Goal: Answer question/provide support: Share knowledge or assist other users

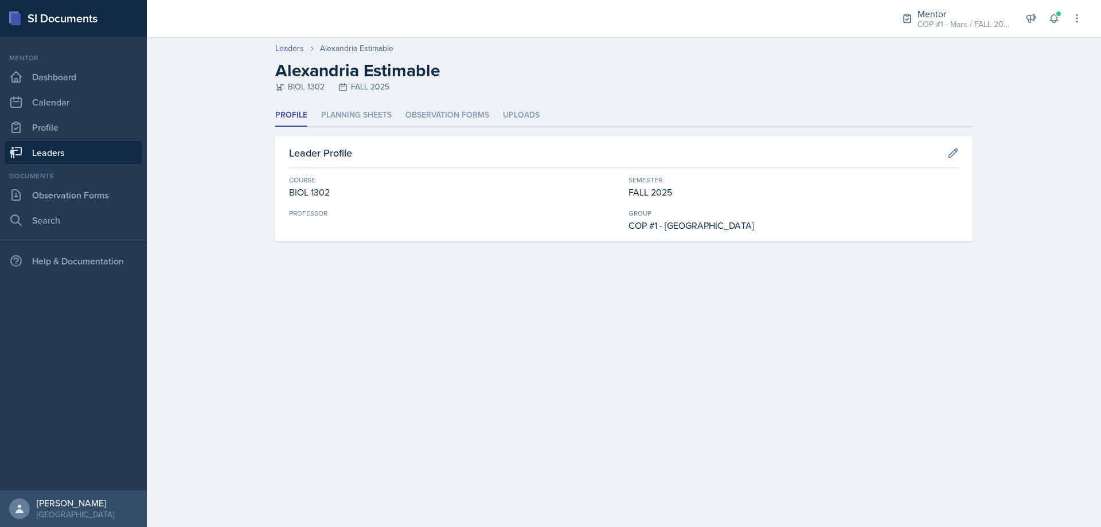
click at [355, 98] on header "Leaders Alexandria Estimable Alexandria Estimable BIOL 1302 FALL 2025" at bounding box center [624, 71] width 955 height 68
click at [355, 114] on li "Planning Sheets" at bounding box center [356, 115] width 71 height 22
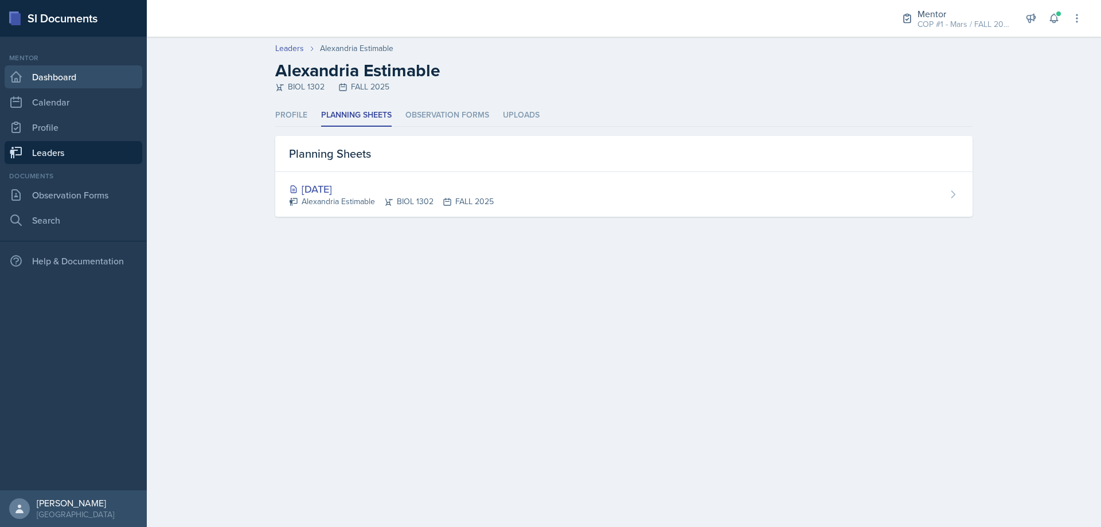
click at [59, 84] on link "Dashboard" at bounding box center [74, 76] width 138 height 23
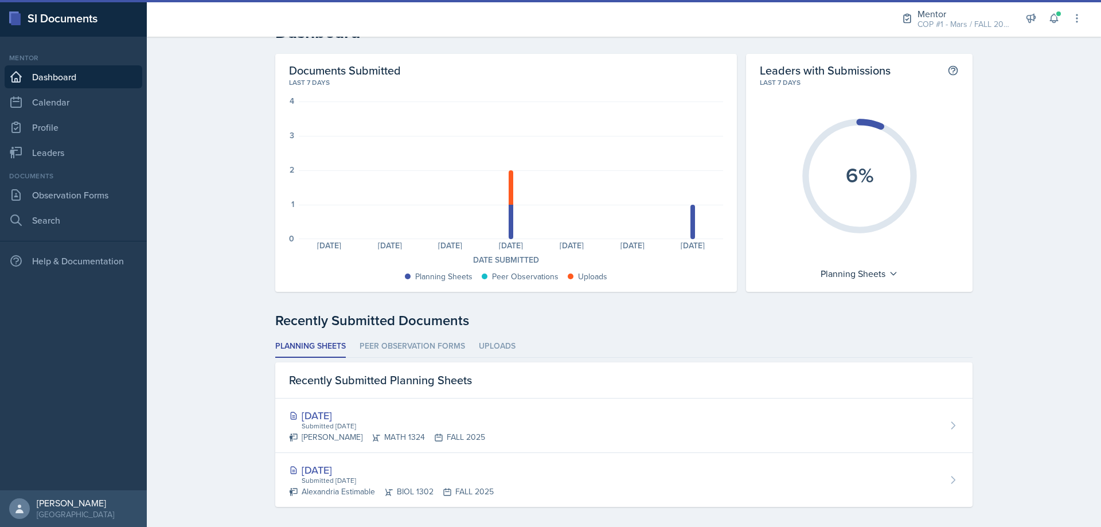
scroll to position [34, 0]
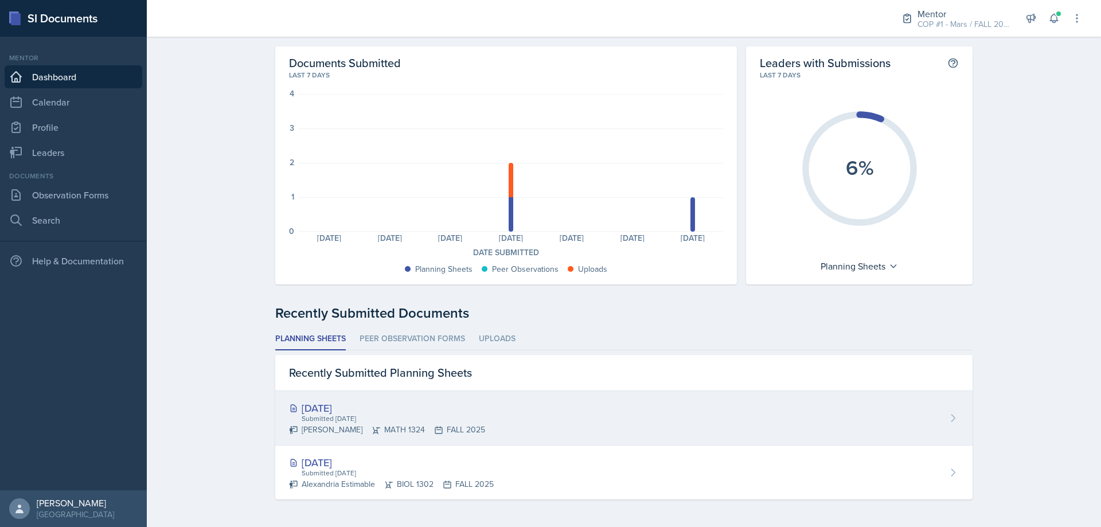
click at [357, 400] on div "Aug 26th, 2025" at bounding box center [387, 407] width 196 height 15
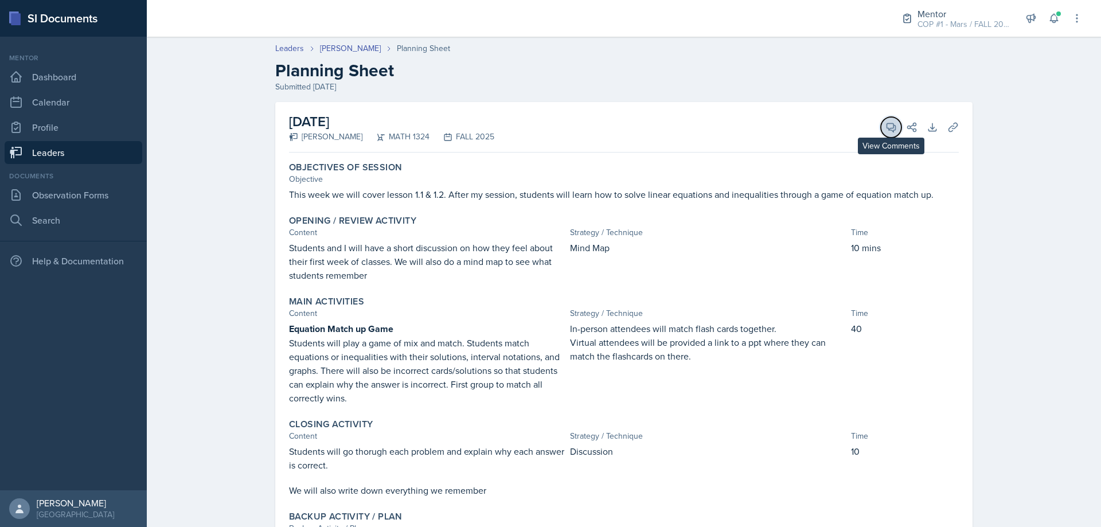
click at [886, 126] on icon at bounding box center [891, 127] width 11 height 11
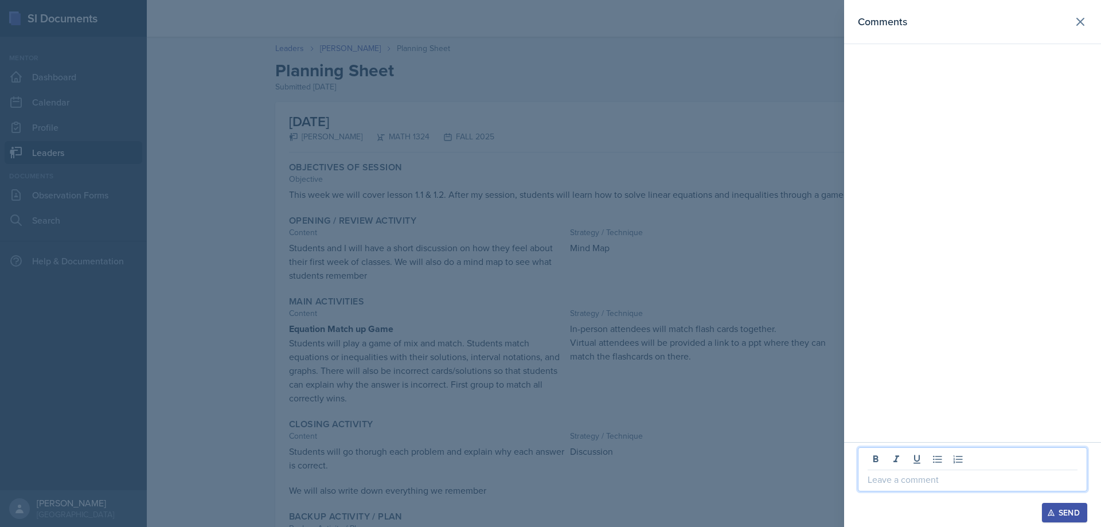
click at [932, 474] on p at bounding box center [973, 480] width 210 height 14
click at [1084, 23] on icon at bounding box center [1081, 22] width 14 height 14
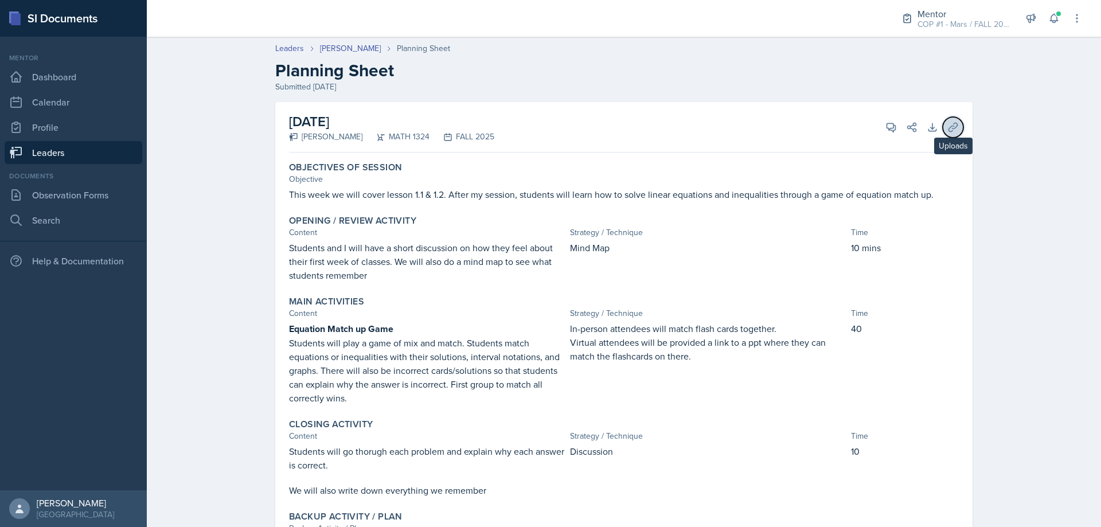
click at [947, 120] on button "Uploads" at bounding box center [953, 127] width 21 height 21
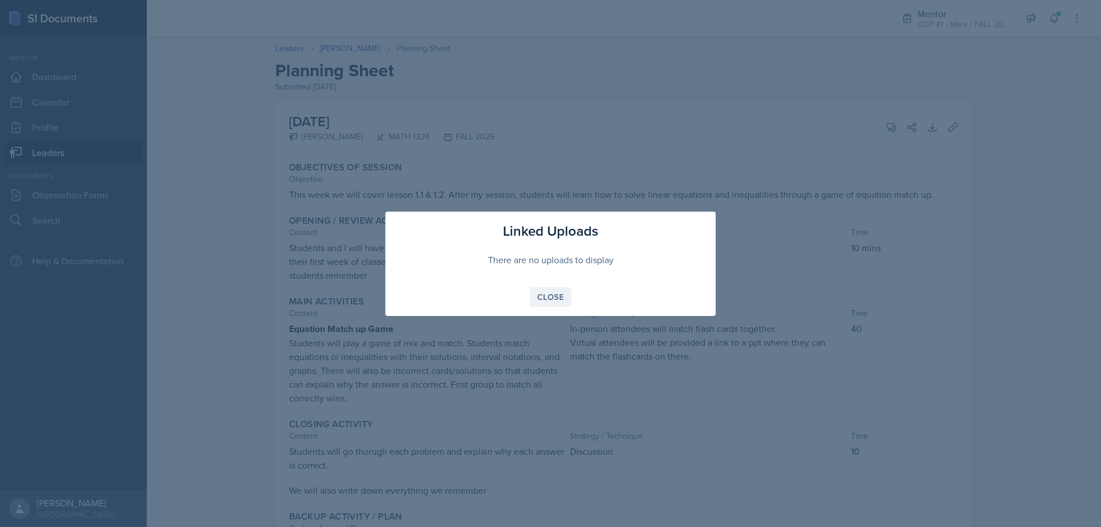
click at [558, 301] on div "Close" at bounding box center [550, 297] width 26 height 9
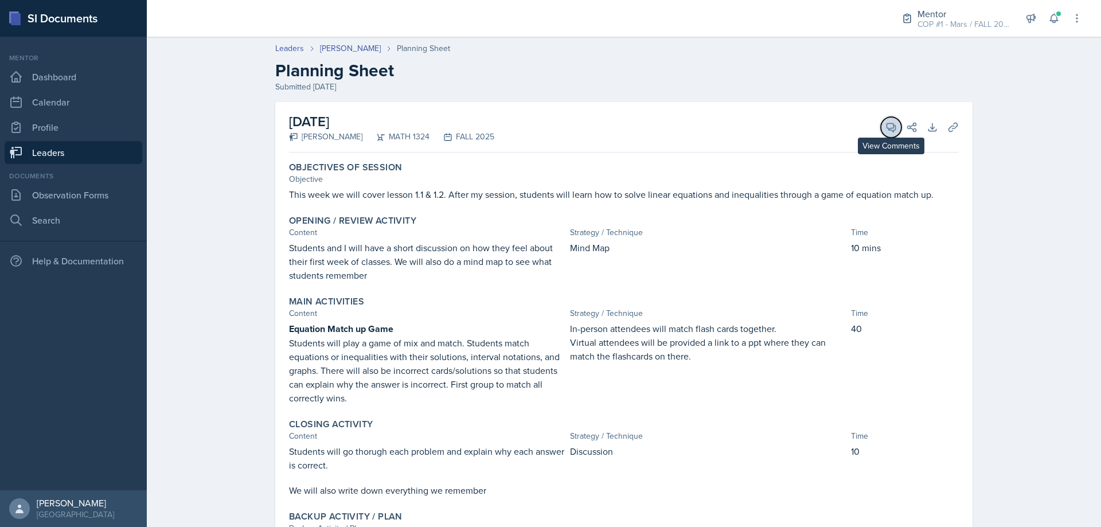
click at [893, 125] on span at bounding box center [896, 123] width 6 height 6
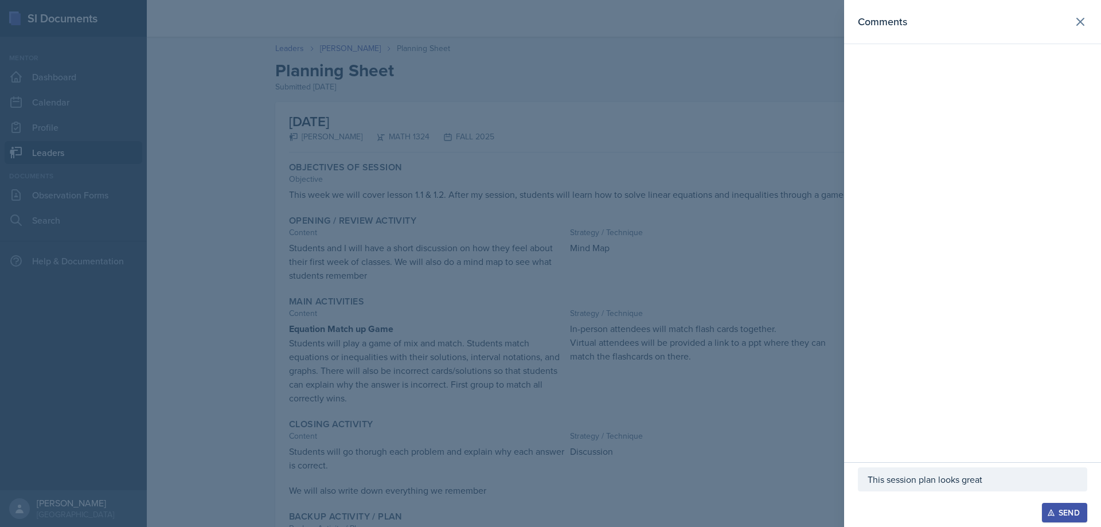
click at [1020, 485] on p "This session plan looks great" at bounding box center [973, 480] width 210 height 14
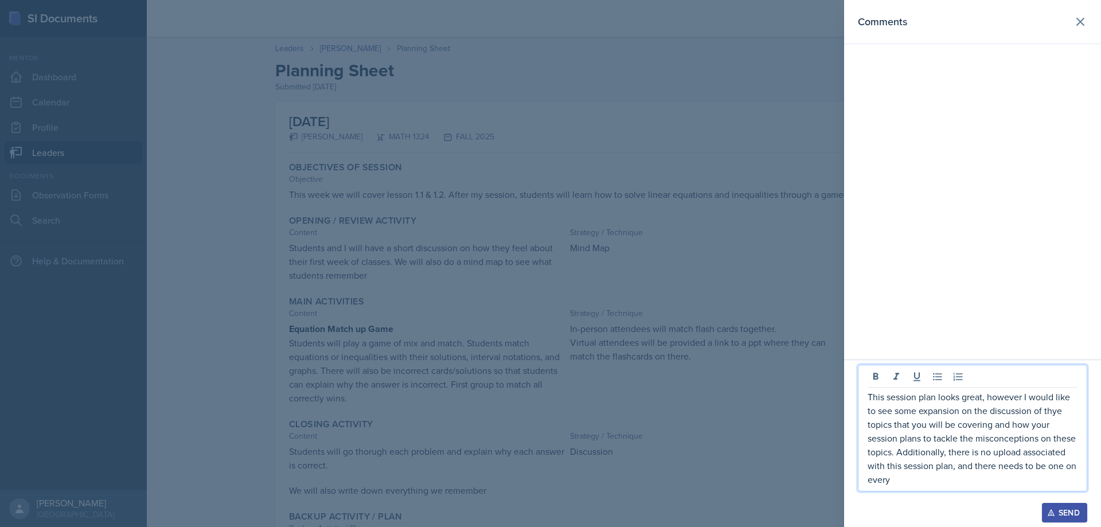
click at [1059, 414] on p "This session plan looks great, however I would like to see some expansion on th…" at bounding box center [973, 438] width 210 height 96
click at [1033, 400] on p "This session plan looks great, however I would like to see some expansion on th…" at bounding box center [973, 438] width 210 height 96
click at [1054, 409] on p "This session plan looks great, however I would like to see some expansion on th…" at bounding box center [973, 438] width 210 height 96
click at [1059, 414] on p "This session plan looks great, however I would like to see some expansion on th…" at bounding box center [973, 438] width 210 height 96
click at [932, 487] on div "This session plan looks great, however I would like to see some expansion on th…" at bounding box center [972, 428] width 229 height 127
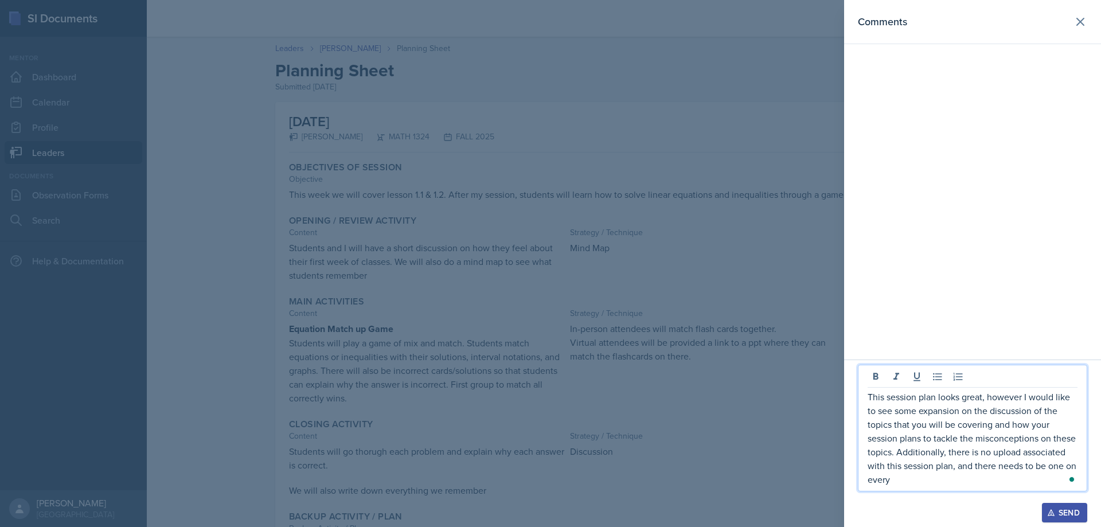
click at [928, 485] on p "This session plan looks great, however I would like to see some expansion on th…" at bounding box center [973, 438] width 210 height 96
click at [1006, 477] on p "This session plan looks great; however, I would like to see some expansion on t…" at bounding box center [973, 431] width 210 height 110
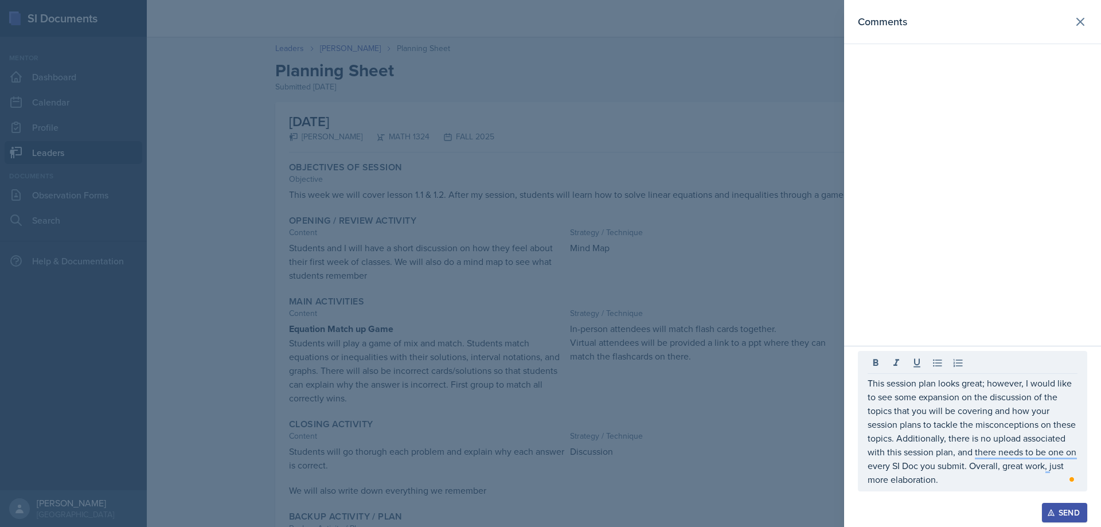
click at [1072, 504] on button "Send" at bounding box center [1064, 513] width 45 height 20
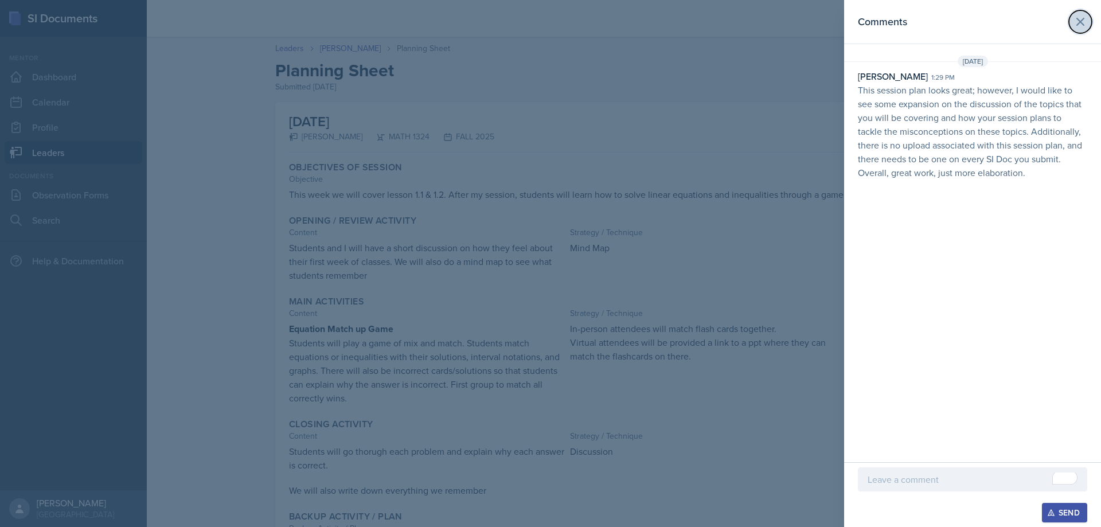
click at [1082, 24] on icon at bounding box center [1080, 21] width 7 height 7
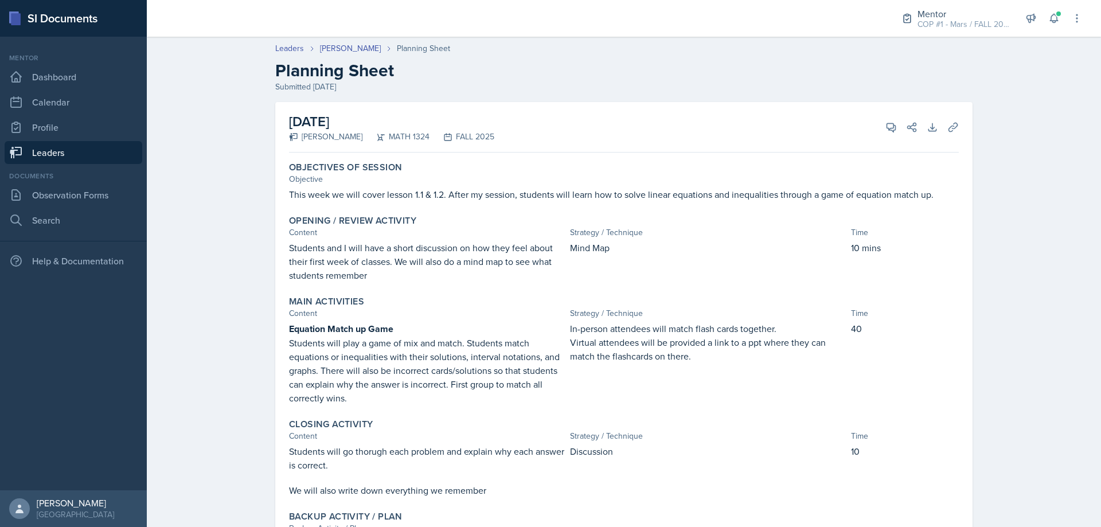
click at [76, 152] on link "Leaders" at bounding box center [74, 152] width 138 height 23
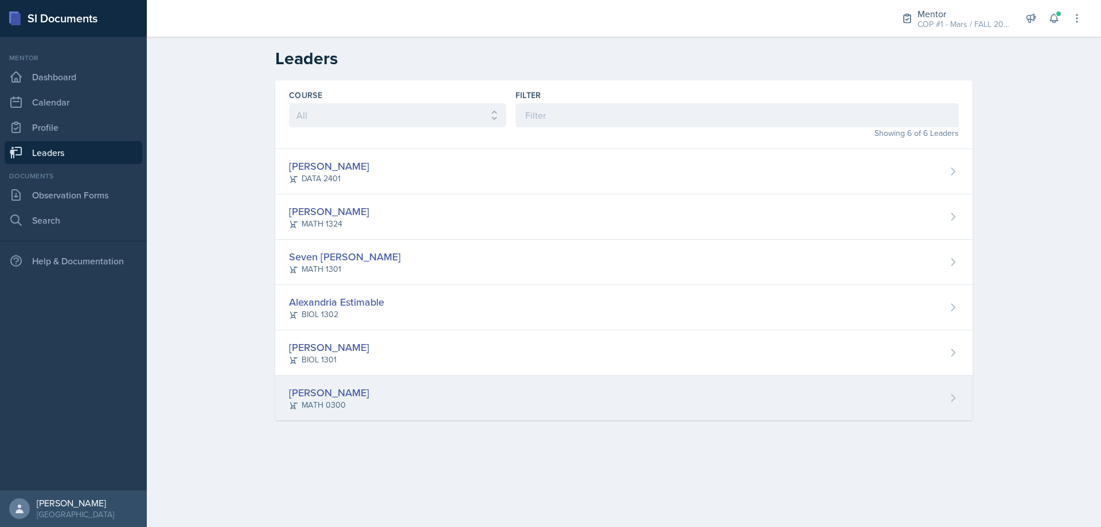
click at [357, 391] on div "Shikyna William" at bounding box center [329, 392] width 80 height 15
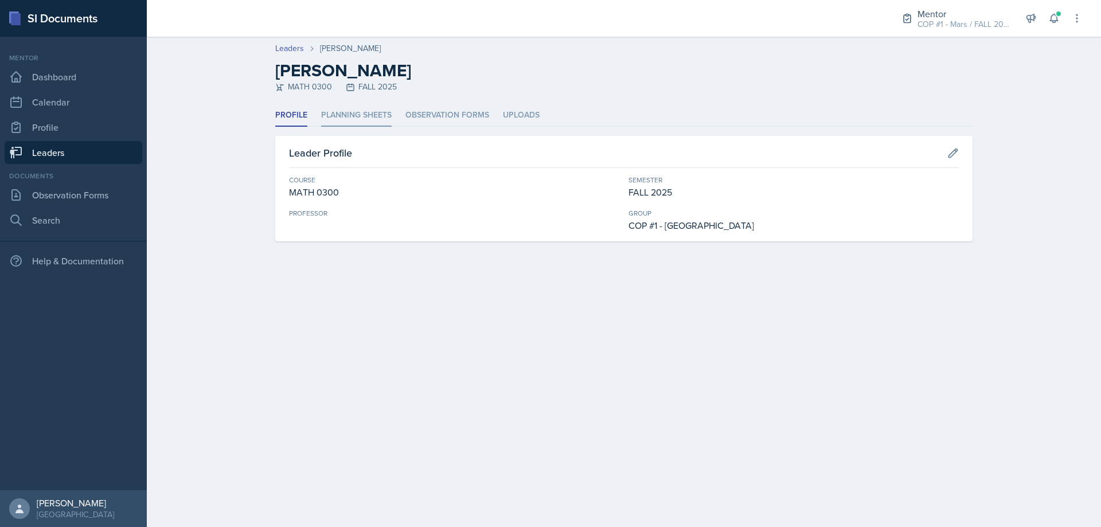
click at [363, 119] on li "Planning Sheets" at bounding box center [356, 115] width 71 height 22
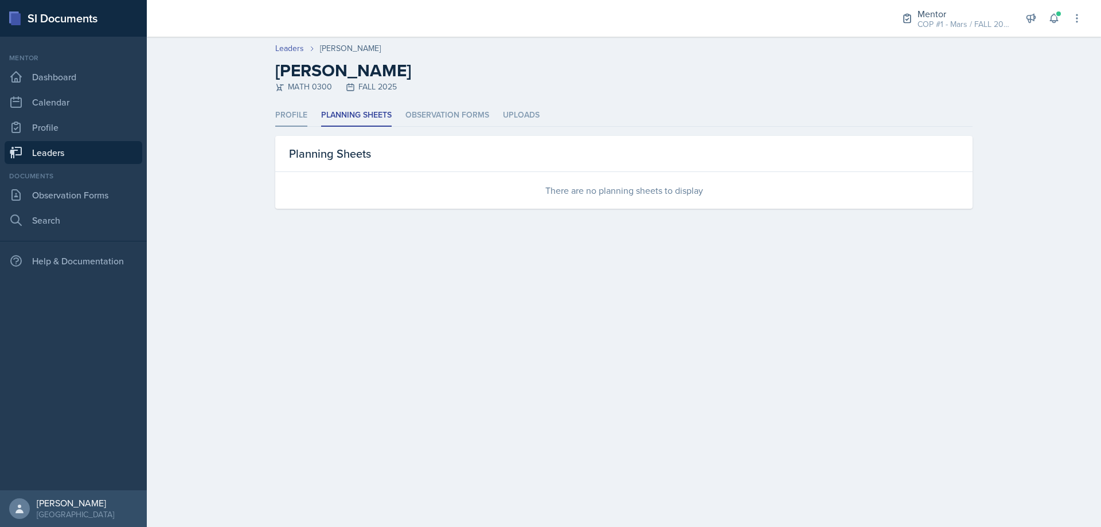
click at [297, 108] on li "Profile" at bounding box center [291, 115] width 32 height 22
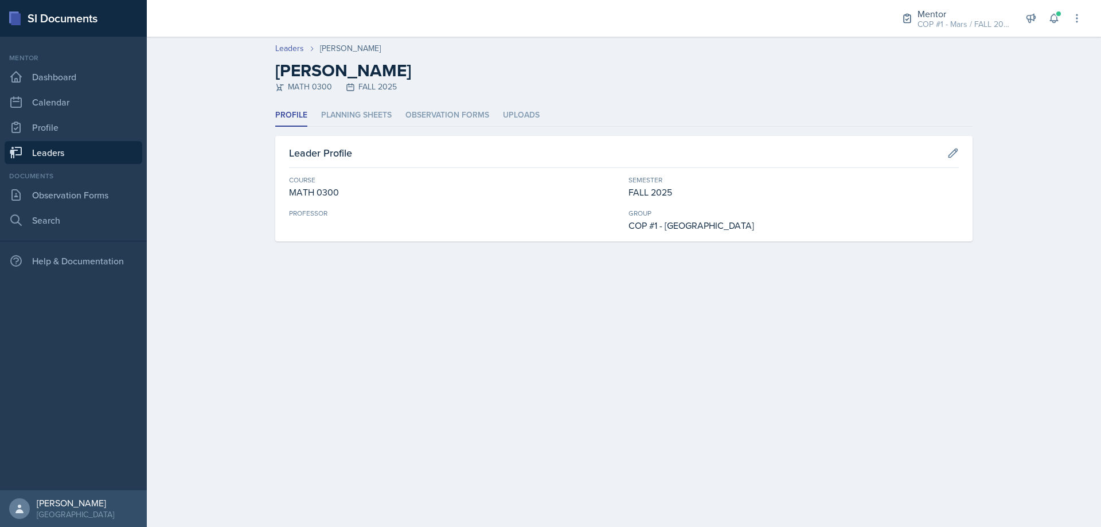
click at [60, 157] on link "Leaders" at bounding box center [74, 152] width 138 height 23
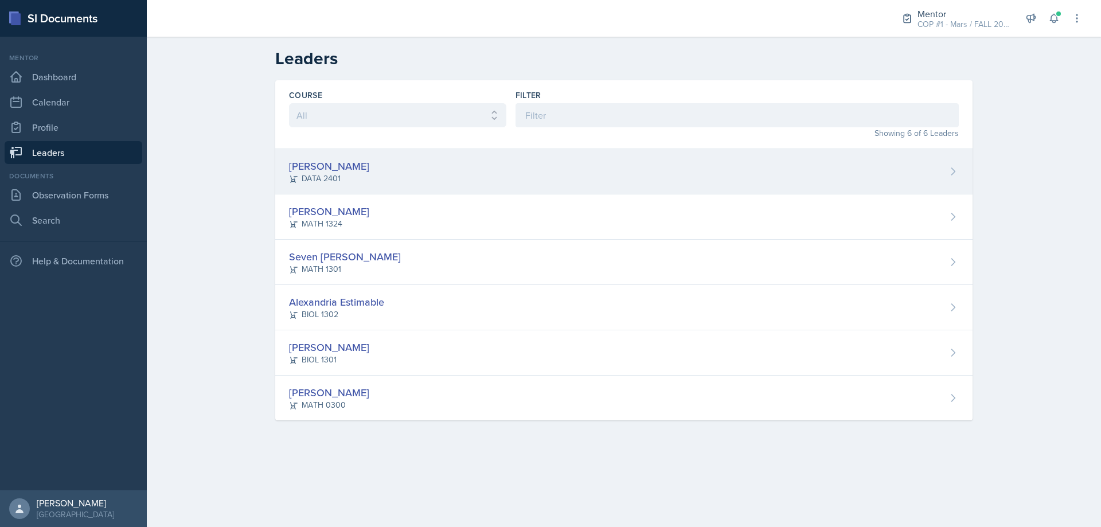
click at [349, 168] on div "Manuel Acuna Jr" at bounding box center [329, 165] width 80 height 15
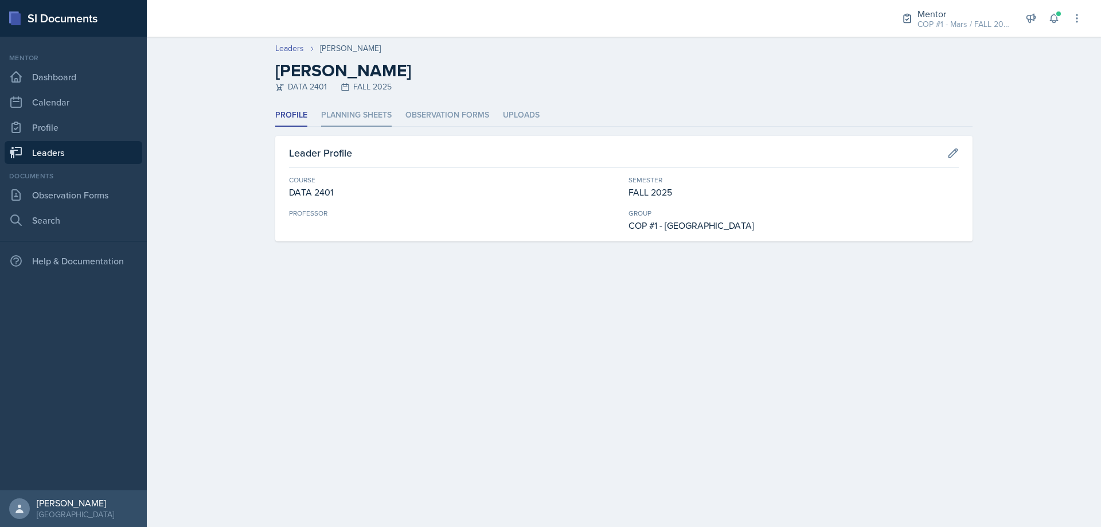
click at [333, 106] on li "Planning Sheets" at bounding box center [356, 115] width 71 height 22
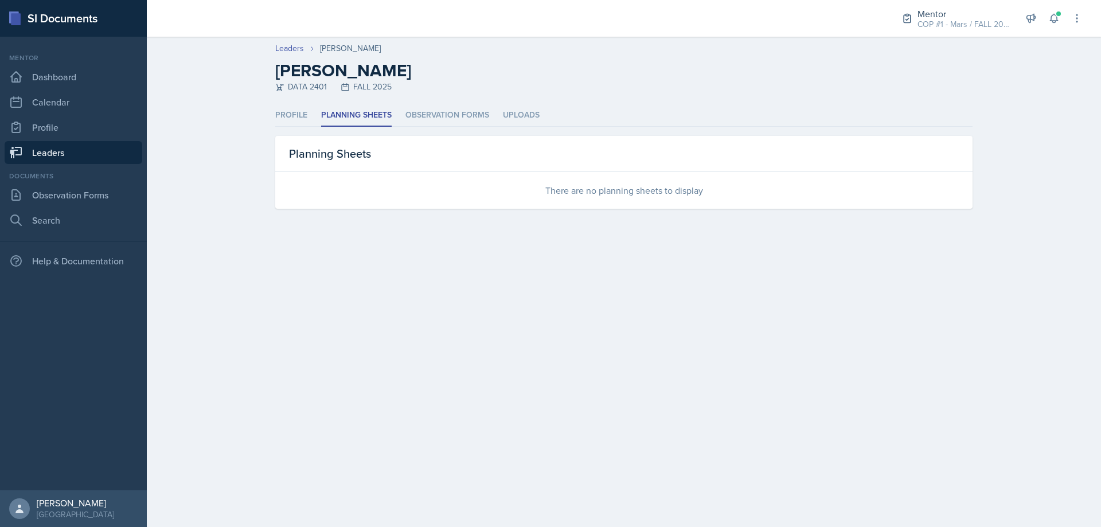
drag, startPoint x: 102, startPoint y: 145, endPoint x: 118, endPoint y: 161, distance: 22.3
click at [102, 145] on link "Leaders" at bounding box center [74, 152] width 138 height 23
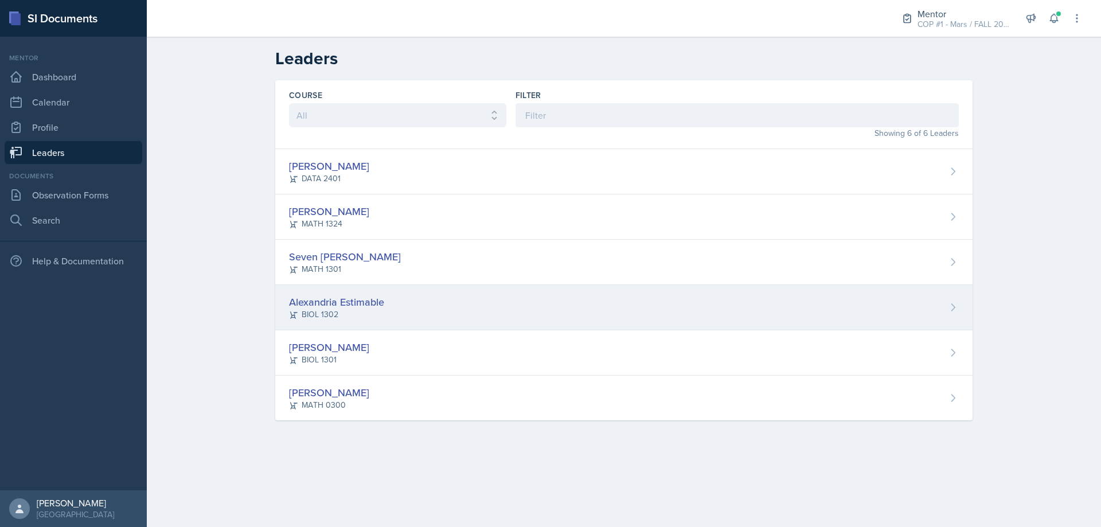
click at [349, 309] on div "Alexandria Estimable" at bounding box center [336, 301] width 95 height 15
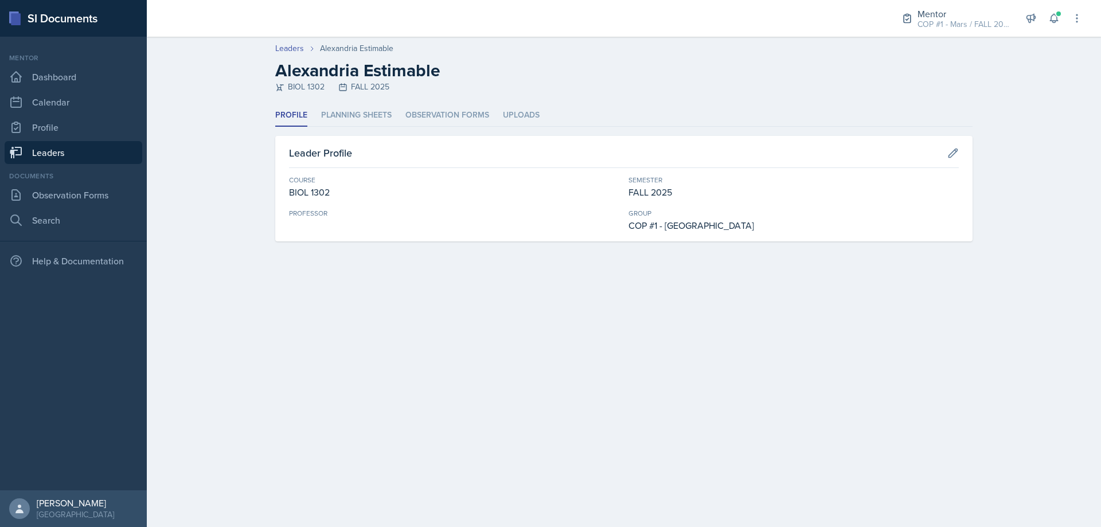
click at [338, 102] on header "Leaders Alexandria Estimable Alexandria Estimable BIOL 1302 FALL 2025" at bounding box center [624, 71] width 955 height 68
click at [354, 122] on li "Planning Sheets" at bounding box center [356, 115] width 71 height 22
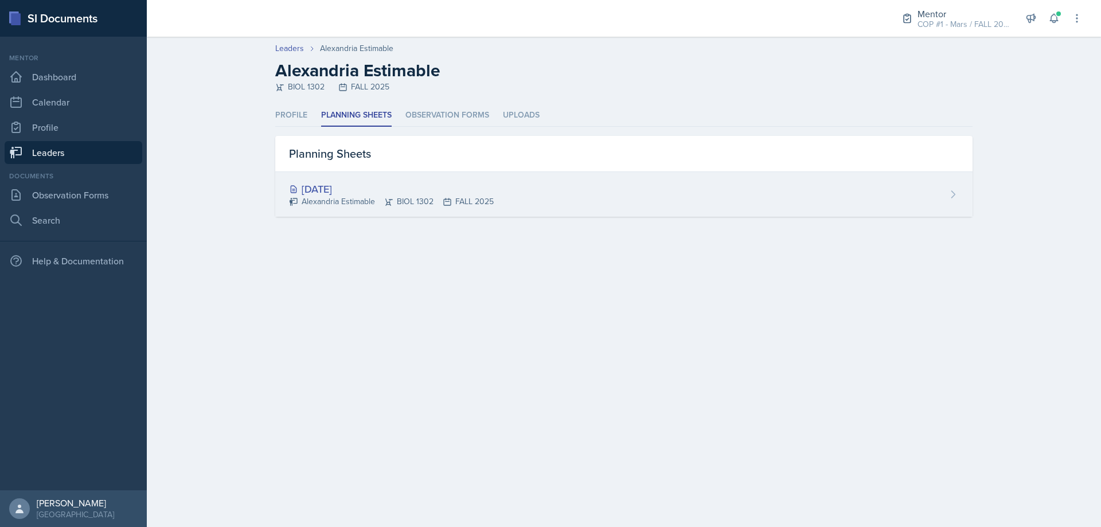
click at [344, 190] on div "Aug 25th, 2025" at bounding box center [391, 188] width 205 height 15
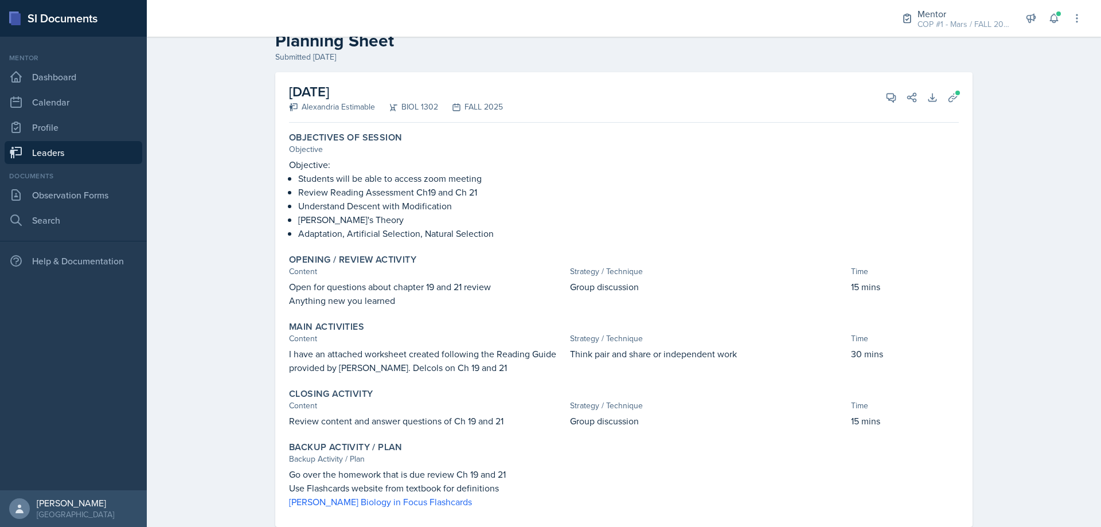
scroll to position [57, 0]
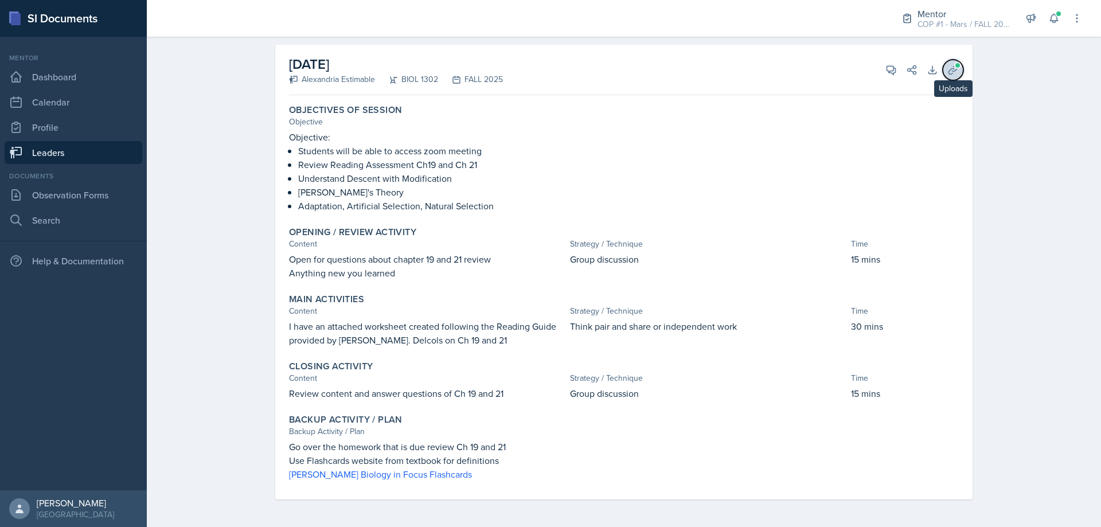
click at [948, 67] on icon at bounding box center [953, 69] width 11 height 11
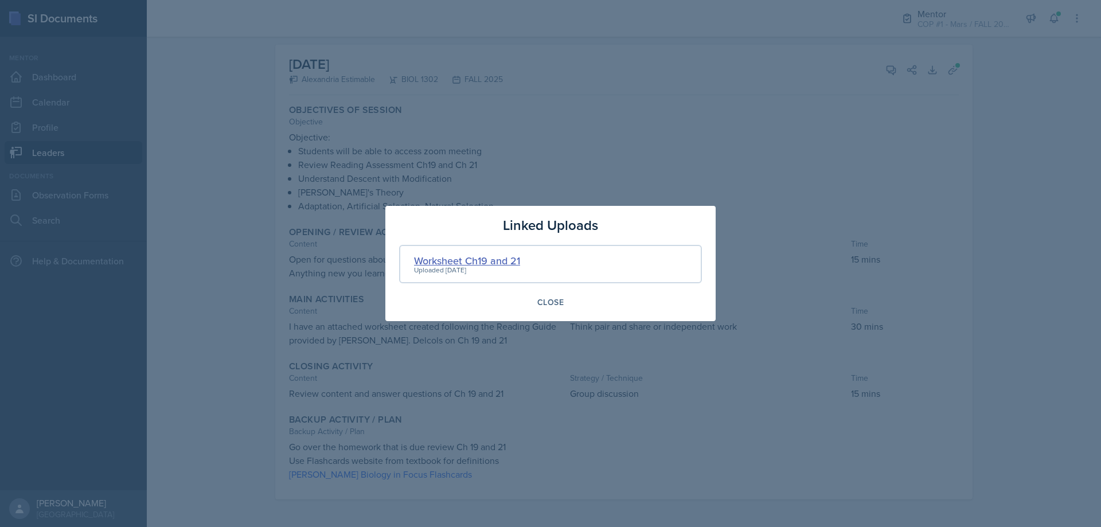
click at [459, 256] on div "Worksheet Ch19 and 21" at bounding box center [467, 260] width 106 height 15
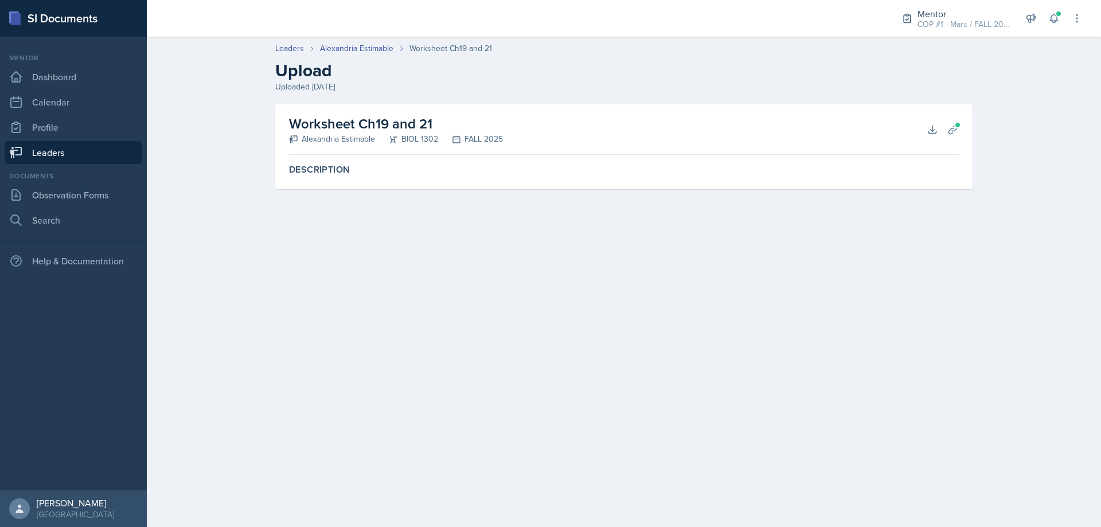
click at [922, 123] on div "Worksheet Ch19 and 21 Alexandria Estimable BIOL 1302 FALL 2025 Download Plannin…" at bounding box center [624, 129] width 670 height 50
click at [930, 130] on icon at bounding box center [932, 129] width 7 height 7
click at [383, 41] on header "Leaders Alexandria Estimable Worksheet Ch19 and 21 Upload Uploaded Aug 22nd, 20…" at bounding box center [624, 67] width 955 height 73
click at [379, 50] on link "Alexandria Estimable" at bounding box center [356, 48] width 73 height 12
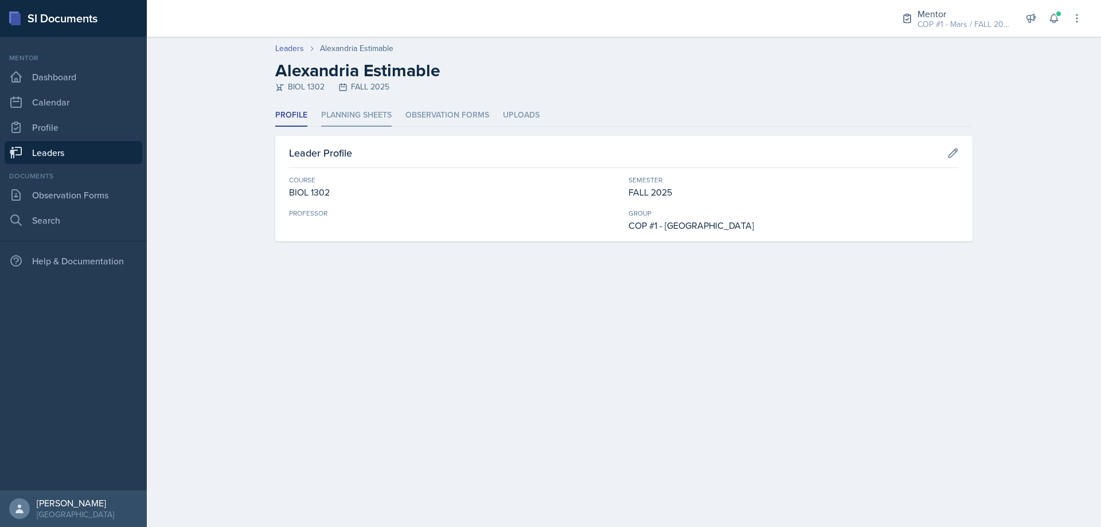
click at [384, 119] on li "Planning Sheets" at bounding box center [356, 115] width 71 height 22
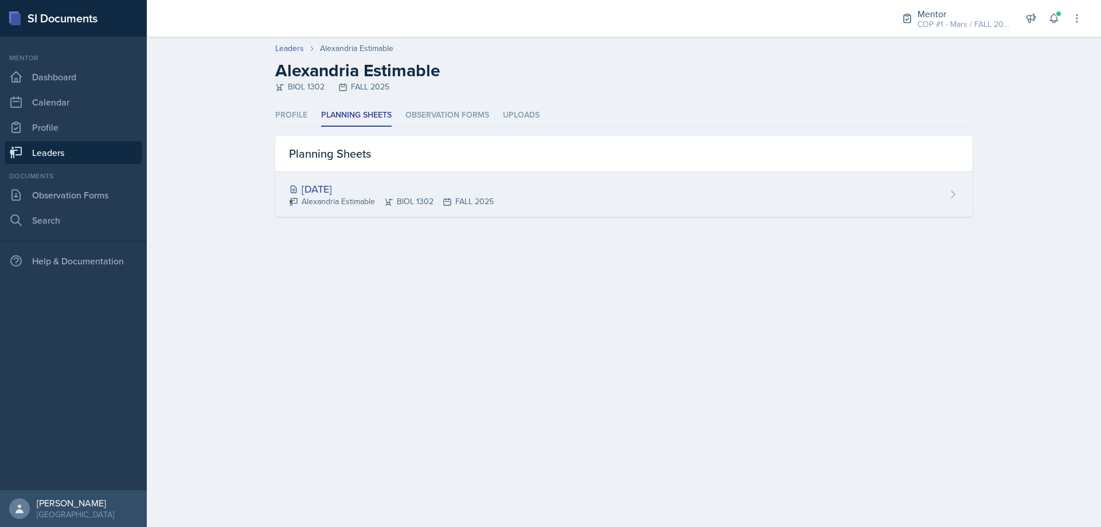
click at [364, 178] on div "Aug 25th, 2025 Alexandria Estimable BIOL 1302 FALL 2025" at bounding box center [624, 194] width 698 height 45
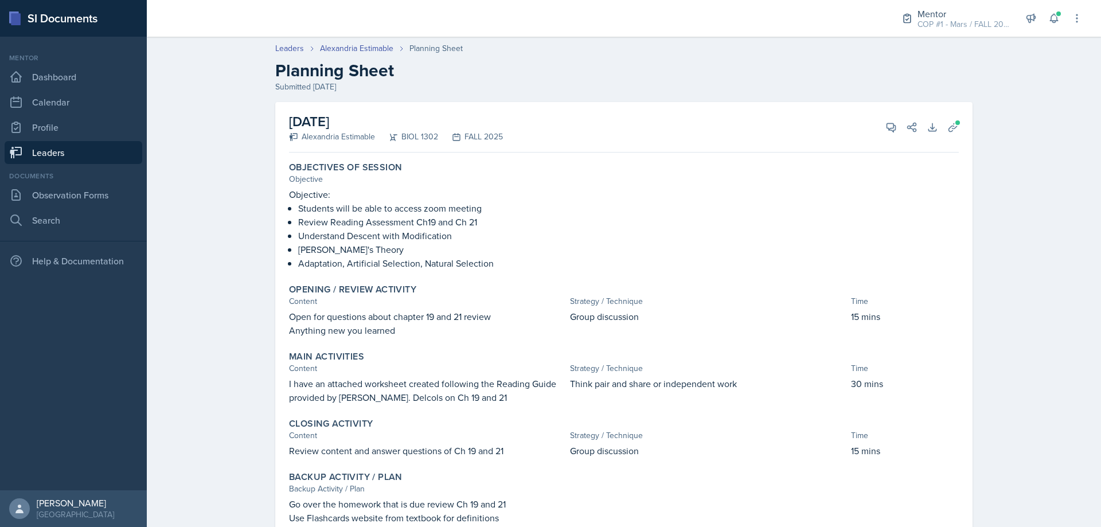
click at [877, 126] on div "View Comments Comments Send Share" at bounding box center [897, 127] width 41 height 11
click at [881, 126] on button "View Comments" at bounding box center [891, 127] width 21 height 21
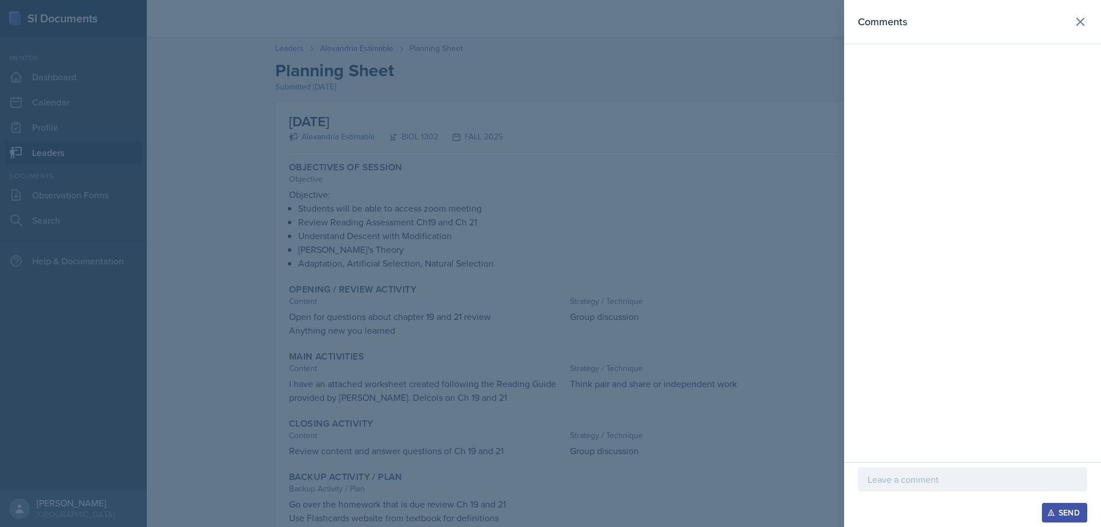
click at [977, 489] on div at bounding box center [972, 480] width 229 height 24
click at [1000, 477] on p "This session plan is well strucuted" at bounding box center [973, 480] width 210 height 14
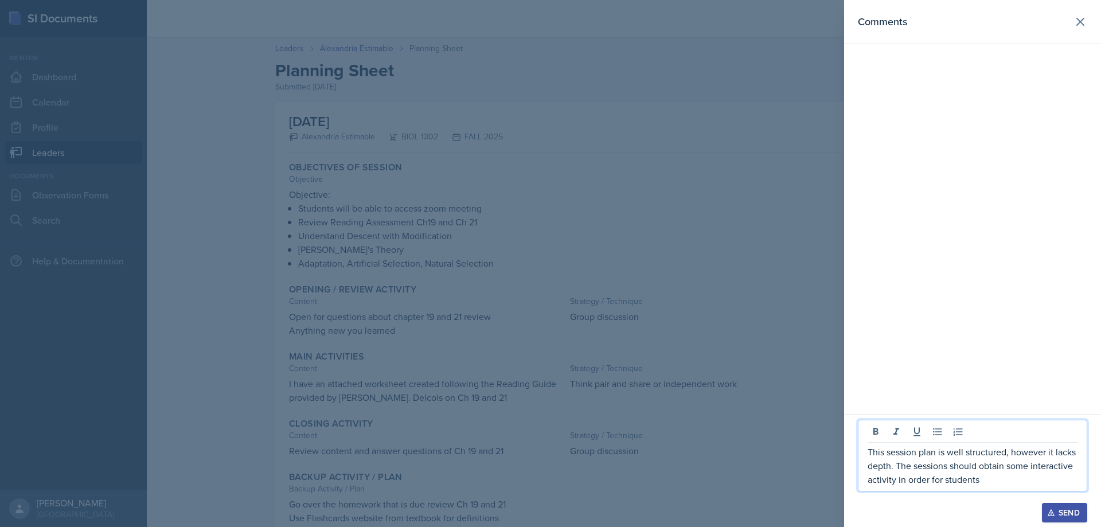
click at [993, 476] on p "This session plan is well structured, however it lacks depth. The sessions shou…" at bounding box center [973, 465] width 210 height 41
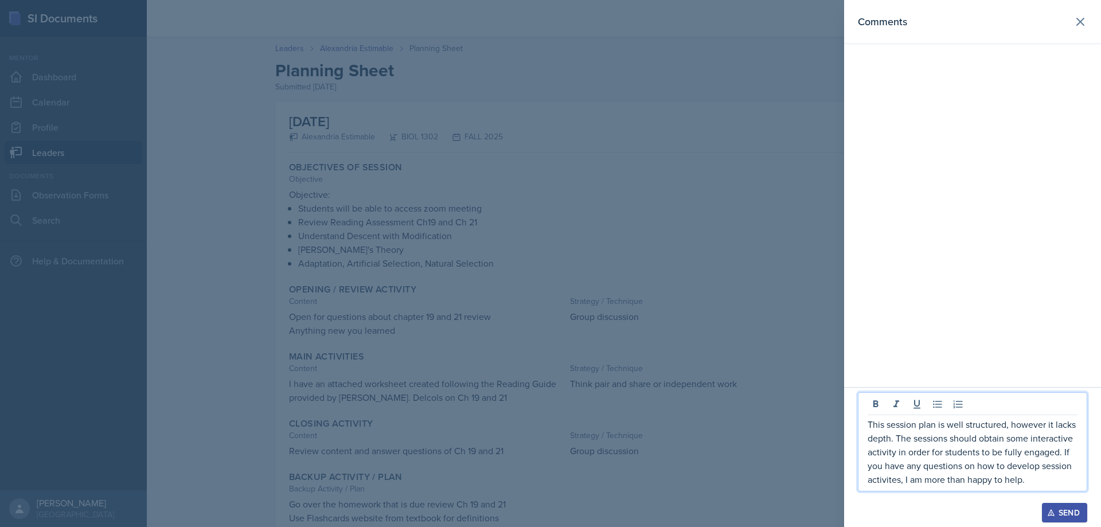
click at [895, 485] on p "This session plan is well structured, however it lacks depth. The sessions shou…" at bounding box center [973, 452] width 210 height 69
click at [887, 481] on p "This session plan is well structured, however it lacks depth. The sessions shou…" at bounding box center [973, 452] width 210 height 69
click at [1037, 473] on p "This session plan is well structured, however it lacks depth. The sessions shou…" at bounding box center [973, 452] width 210 height 69
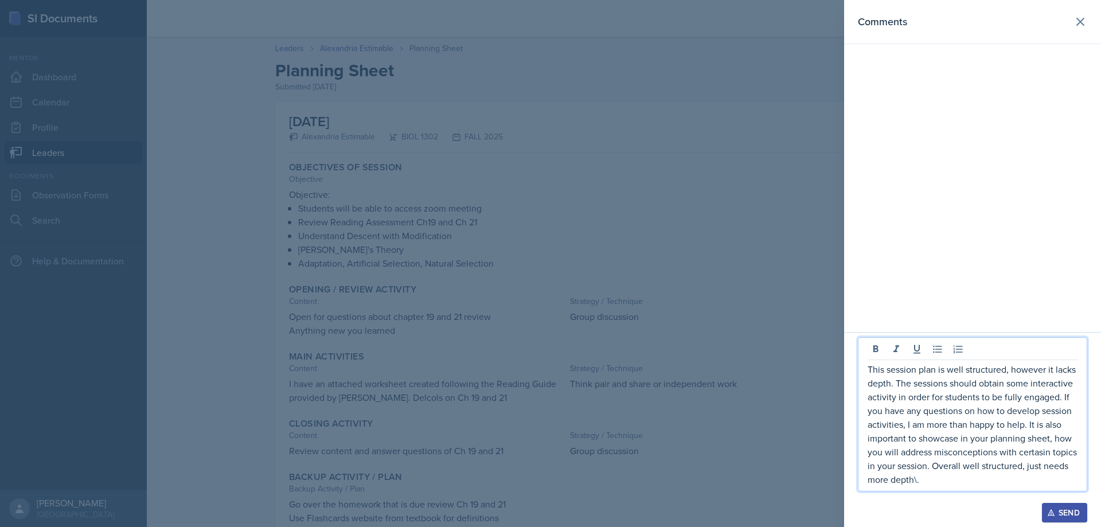
click at [1041, 455] on p "This session plan is well structured, however it lacks depth. The sessions shou…" at bounding box center [973, 425] width 210 height 124
click at [961, 439] on p "This session plan is well structured, however it lacks depth. The sessions shou…" at bounding box center [973, 425] width 210 height 124
click at [979, 502] on div at bounding box center [972, 497] width 229 height 11
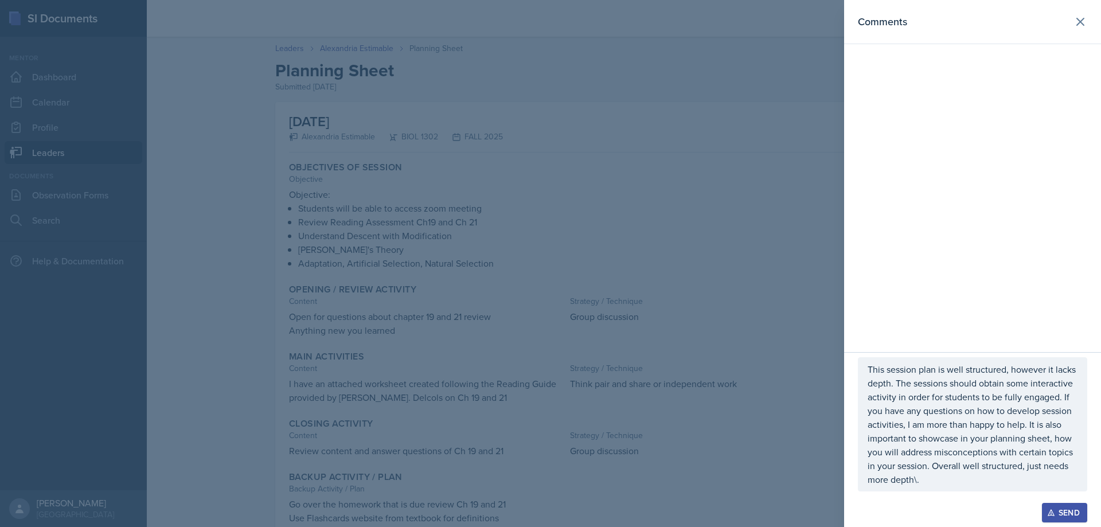
click at [939, 481] on p "This session plan is well structured, however it lacks depth. The sessions shou…" at bounding box center [973, 425] width 210 height 124
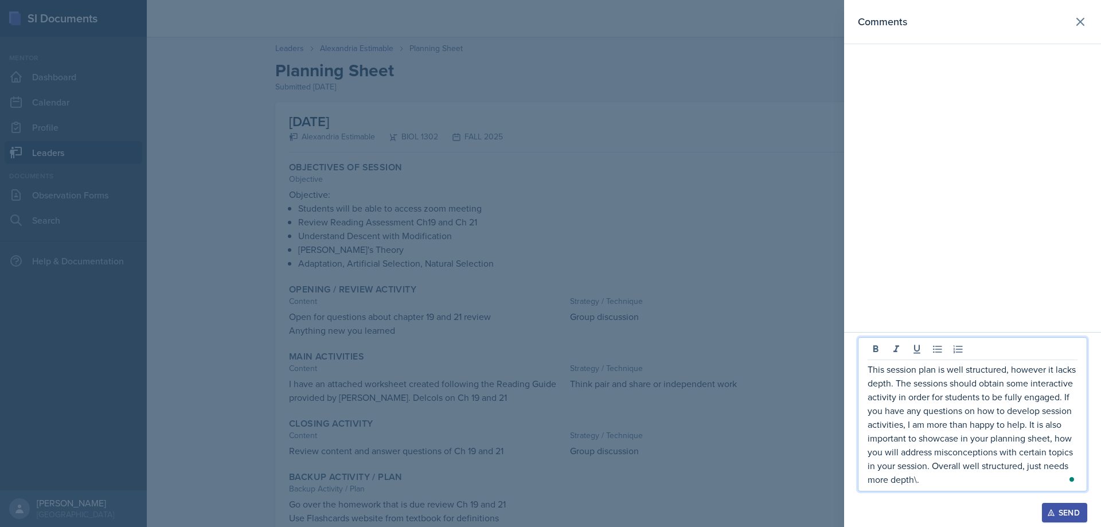
click at [917, 477] on p "This session plan is well structured, however it lacks depth. The sessions shou…" at bounding box center [973, 425] width 210 height 124
click at [996, 469] on p "This session plan is well structured; however, it lacks depth. The sessions sho…" at bounding box center [973, 425] width 210 height 124
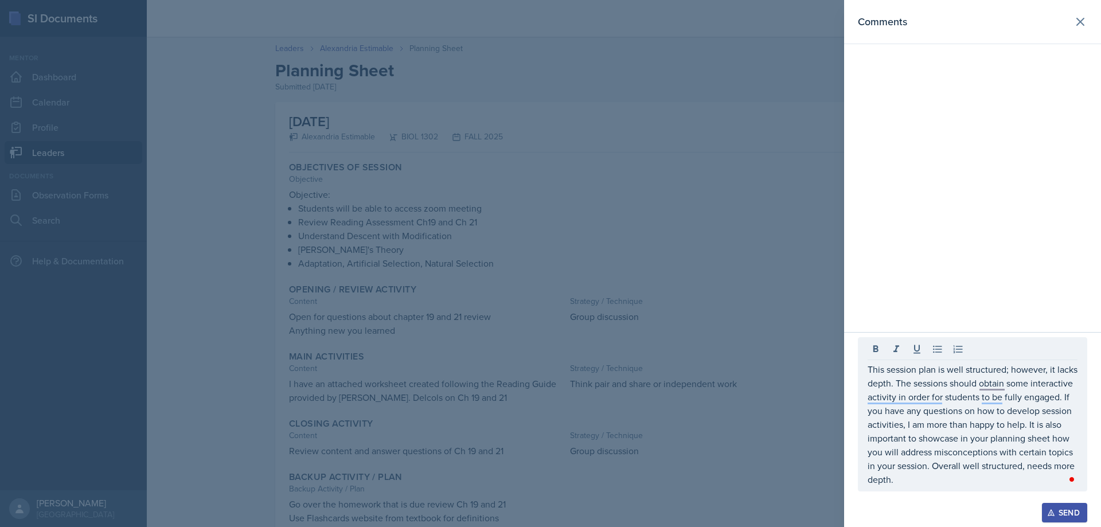
click at [1056, 509] on div "Send" at bounding box center [1065, 512] width 30 height 9
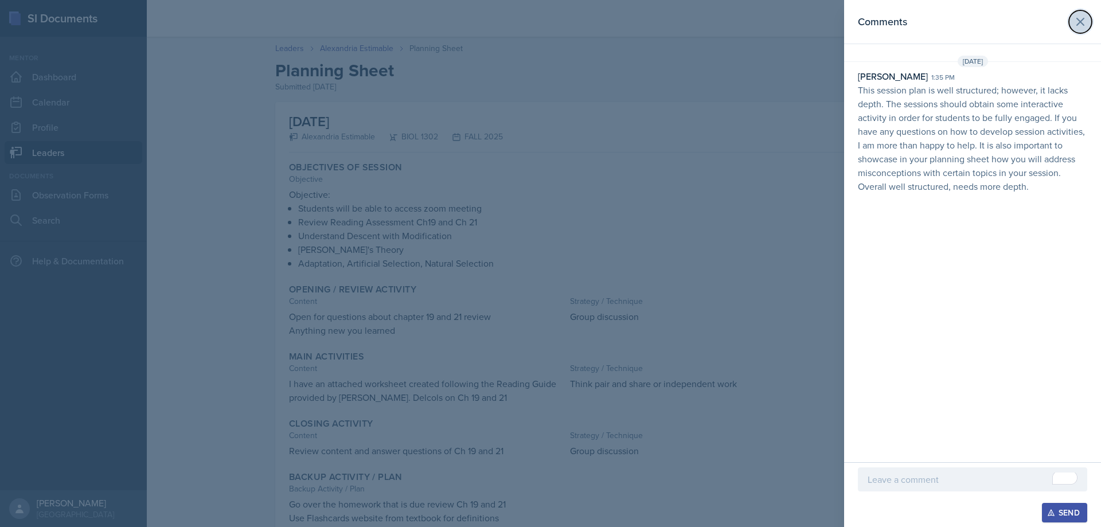
click at [1078, 20] on icon at bounding box center [1081, 22] width 14 height 14
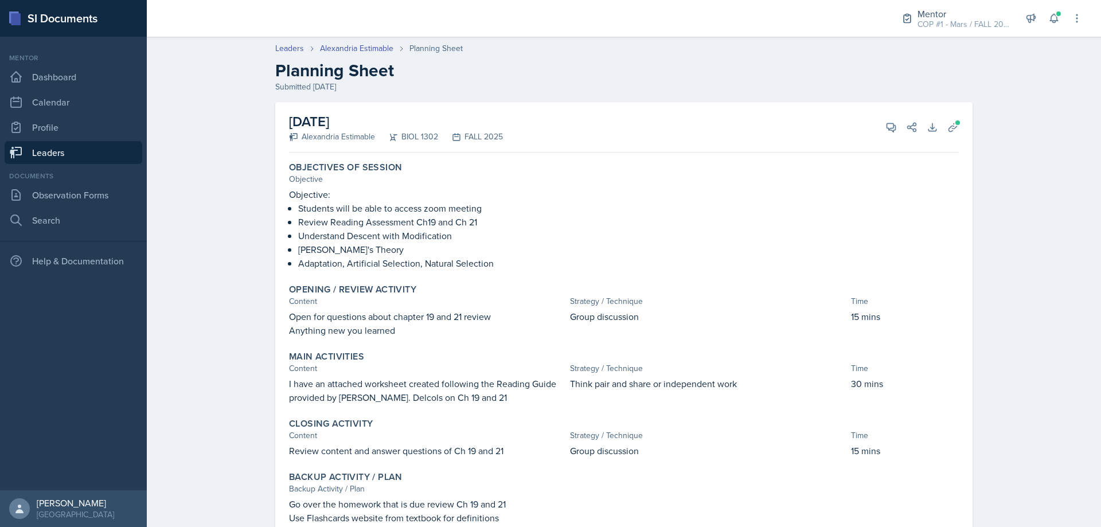
click at [72, 148] on link "Leaders" at bounding box center [74, 152] width 138 height 23
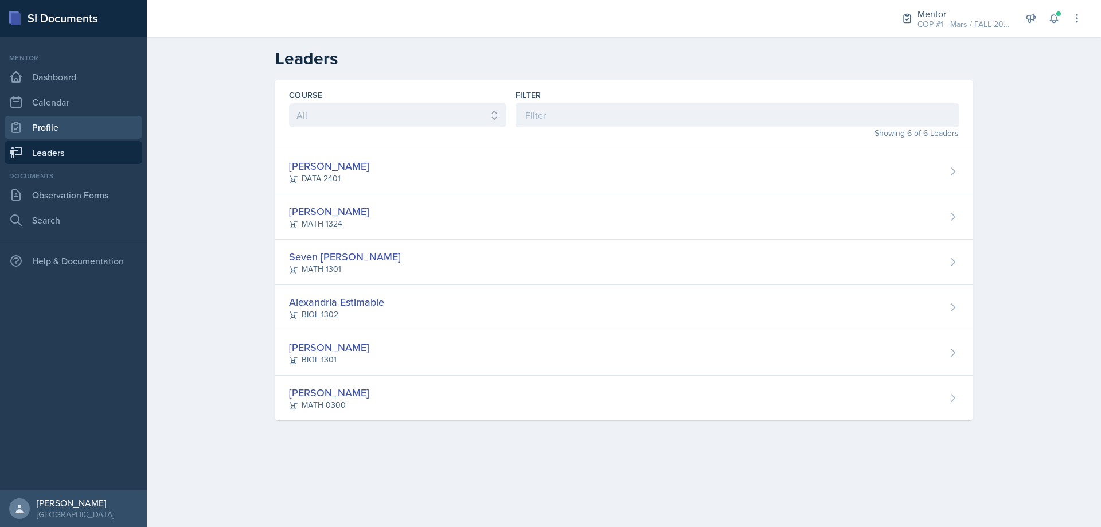
click at [80, 134] on link "Profile" at bounding box center [74, 127] width 138 height 23
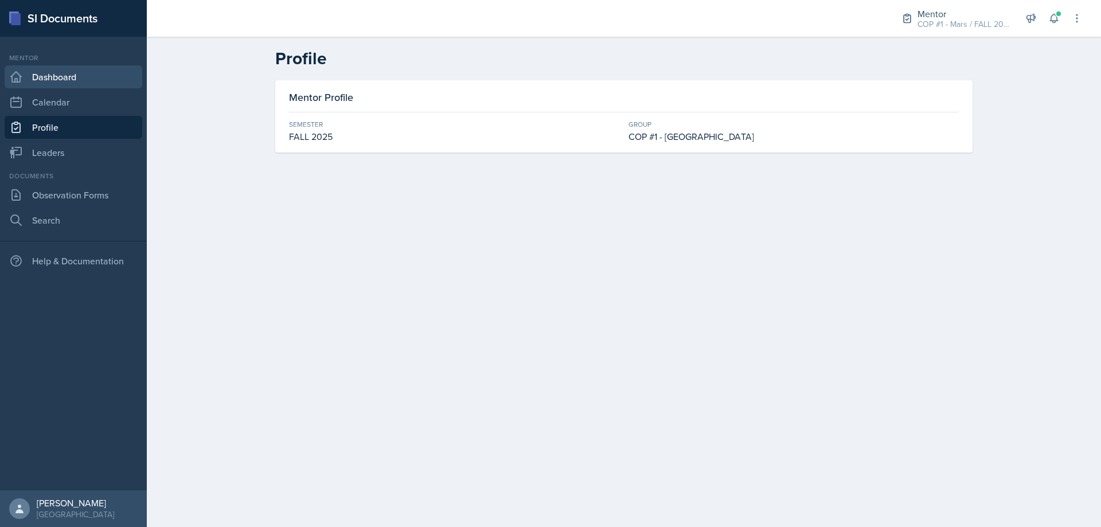
click at [76, 84] on link "Dashboard" at bounding box center [74, 76] width 138 height 23
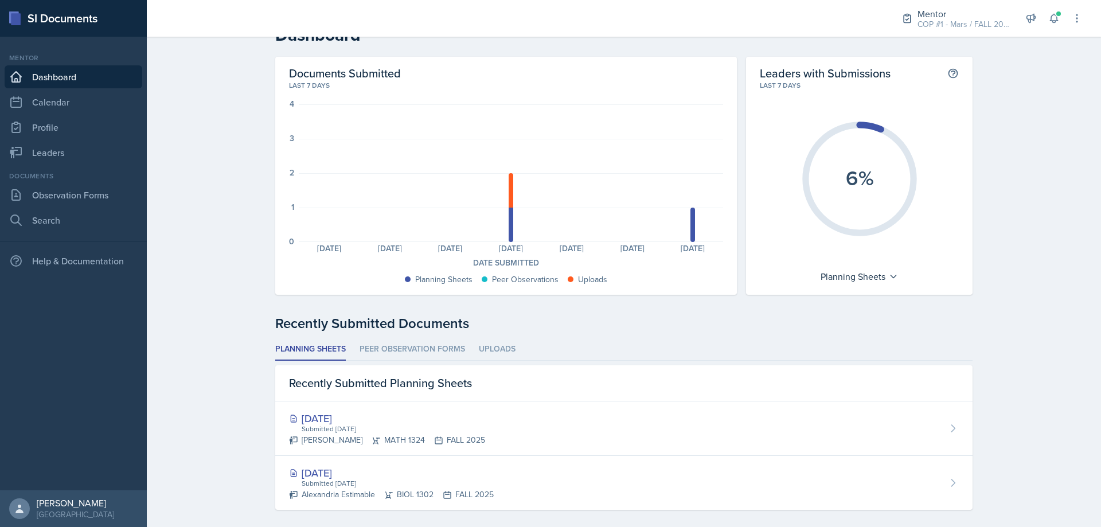
scroll to position [34, 0]
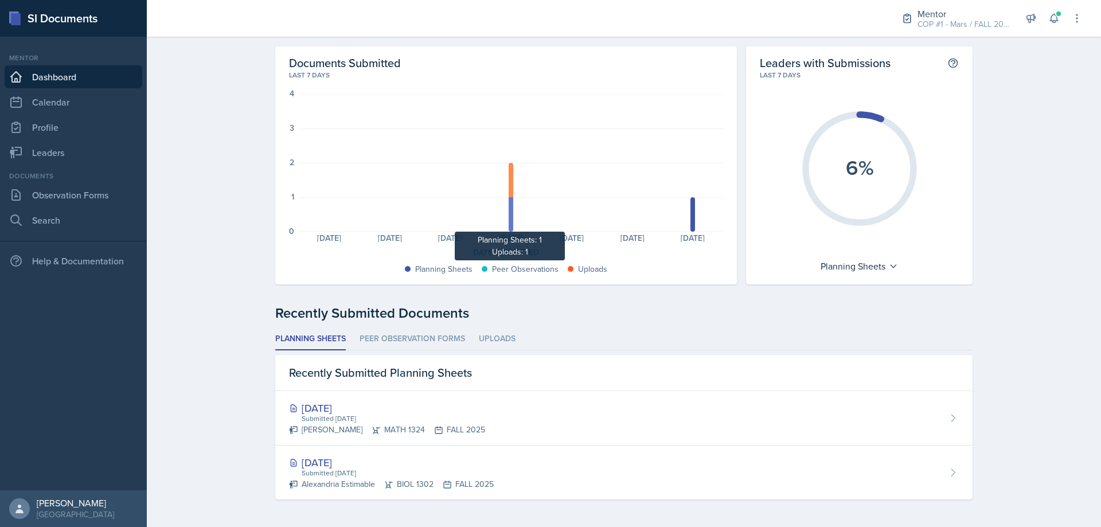
click at [509, 218] on div at bounding box center [511, 214] width 5 height 34
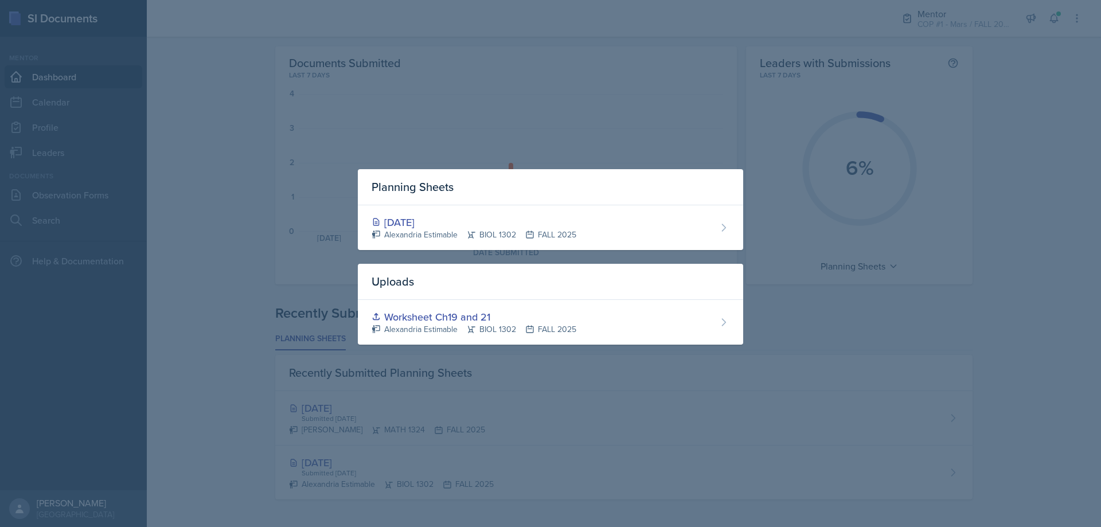
click at [552, 141] on div at bounding box center [550, 263] width 1101 height 527
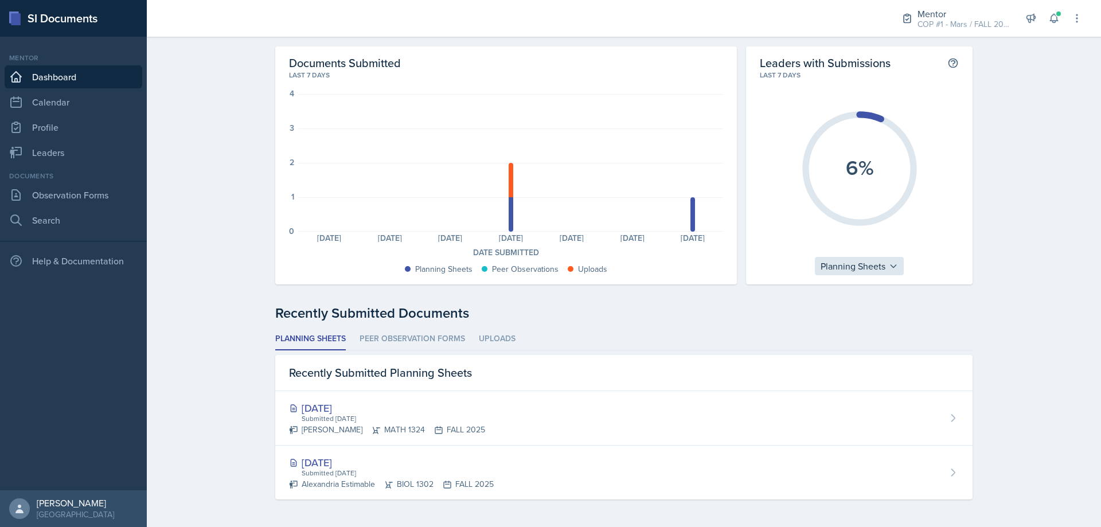
click at [872, 268] on div "Planning Sheets" at bounding box center [859, 266] width 89 height 18
click at [869, 333] on div "Uploads" at bounding box center [870, 339] width 110 height 23
click at [866, 260] on div "Uploads" at bounding box center [859, 266] width 57 height 18
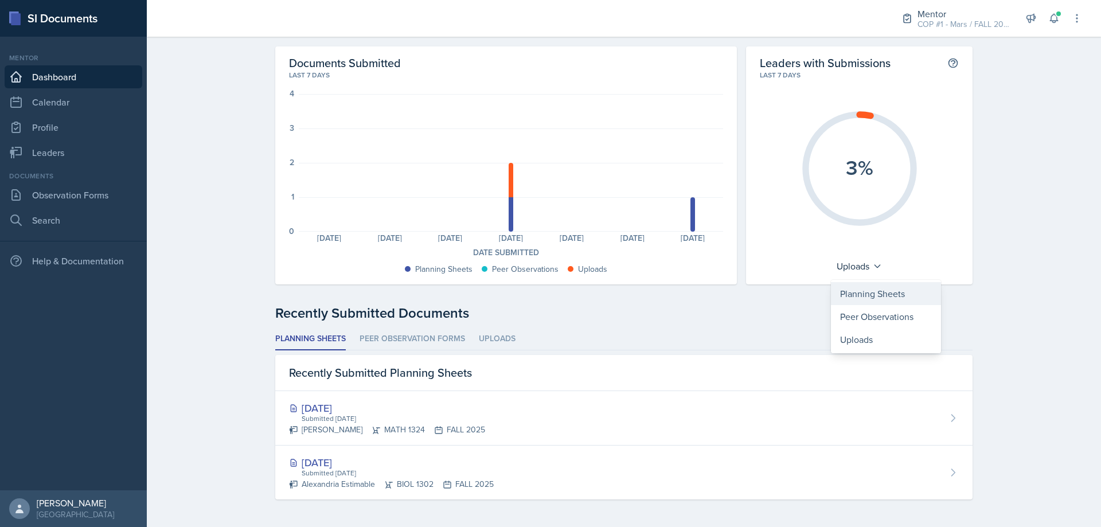
click at [867, 286] on div "Planning Sheets" at bounding box center [886, 293] width 110 height 23
click at [488, 328] on li "Uploads" at bounding box center [497, 339] width 37 height 22
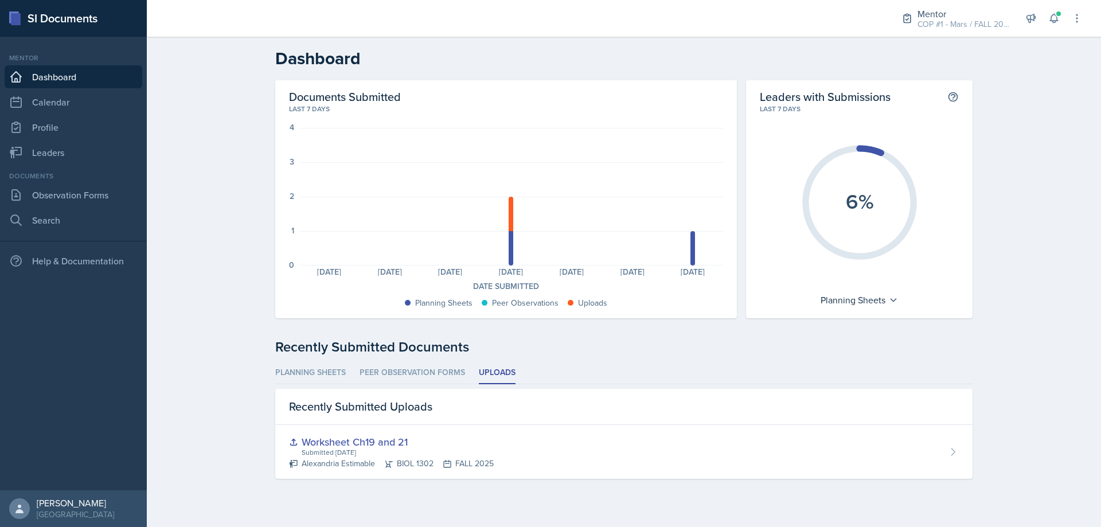
scroll to position [0, 0]
click at [314, 373] on li "Planning Sheets" at bounding box center [310, 373] width 71 height 22
